Goal: Information Seeking & Learning: Understand process/instructions

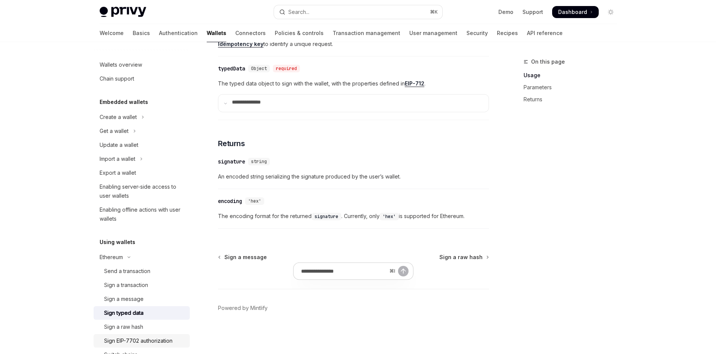
scroll to position [131, 0]
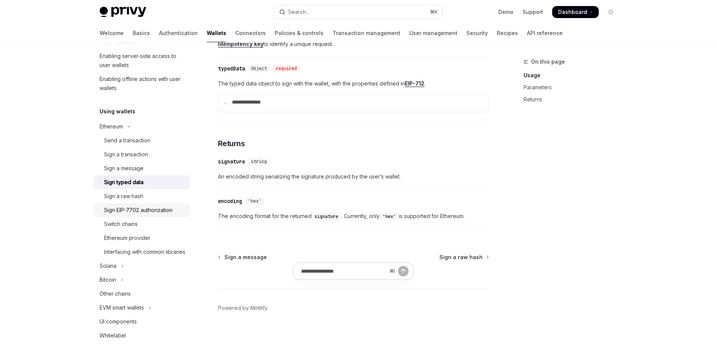
click at [104, 214] on div "Sign EIP-7702 authorization" at bounding box center [138, 209] width 68 height 9
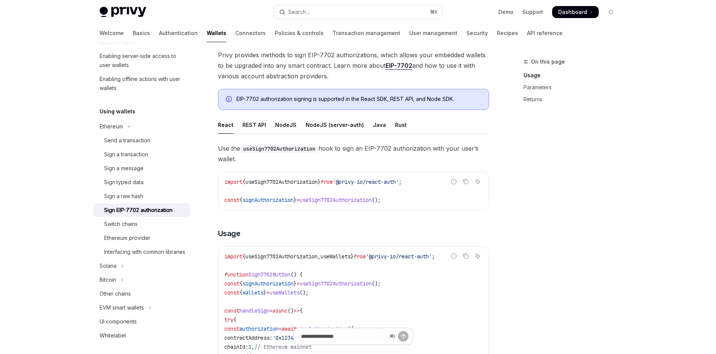
scroll to position [94, 0]
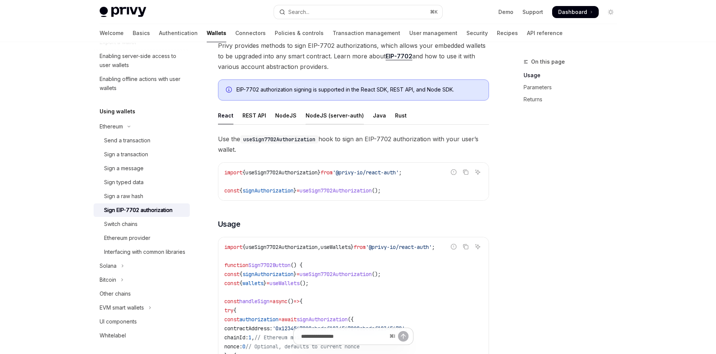
click at [332, 124] on div "NodeJS (server-auth)" at bounding box center [335, 115] width 58 height 18
type textarea "*"
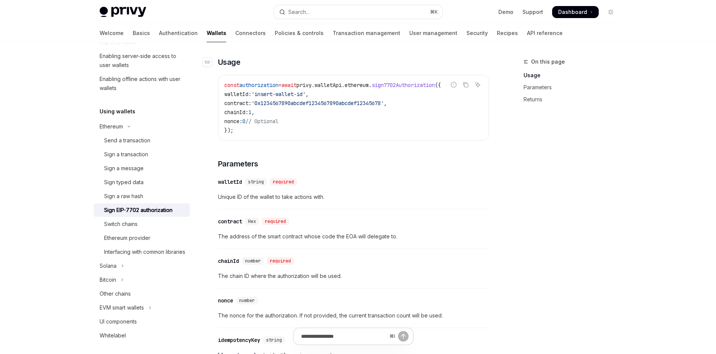
scroll to position [288, 0]
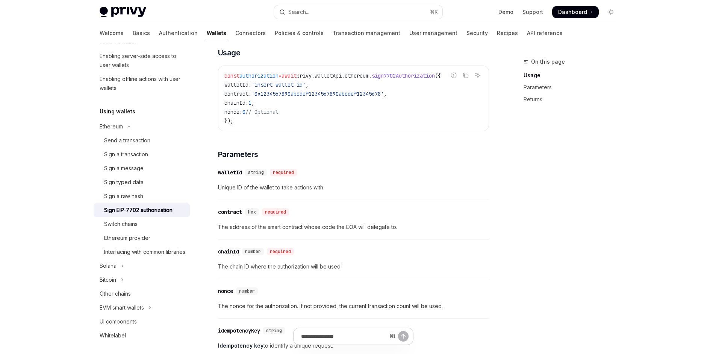
click at [352, 97] on span "'0x1234567890abcdef1234567890abcdef12345678'" at bounding box center [318, 93] width 132 height 7
click at [326, 125] on code "const authorization = await privy . walletApi . ethereum . sign7702Authorizatio…" at bounding box center [354, 98] width 258 height 54
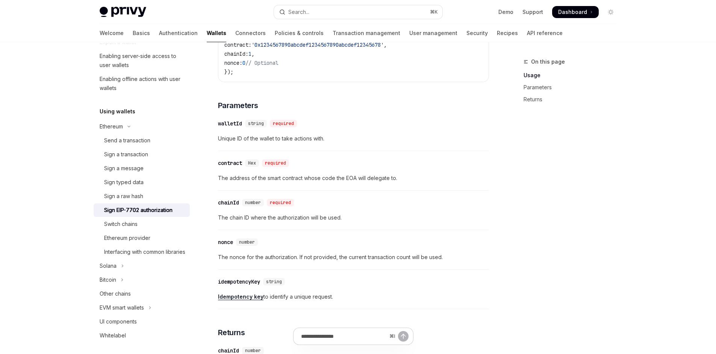
scroll to position [335, 0]
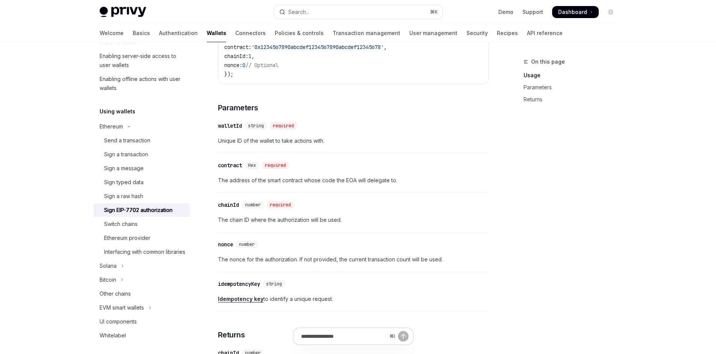
click at [435, 32] on span "sign7702Authorization" at bounding box center [403, 29] width 63 height 7
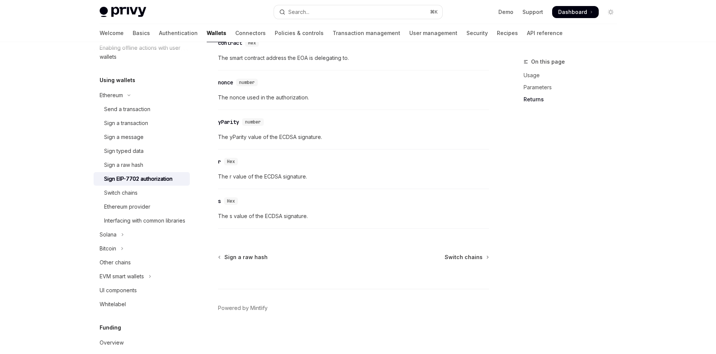
scroll to position [928, 0]
